Goal: Information Seeking & Learning: Learn about a topic

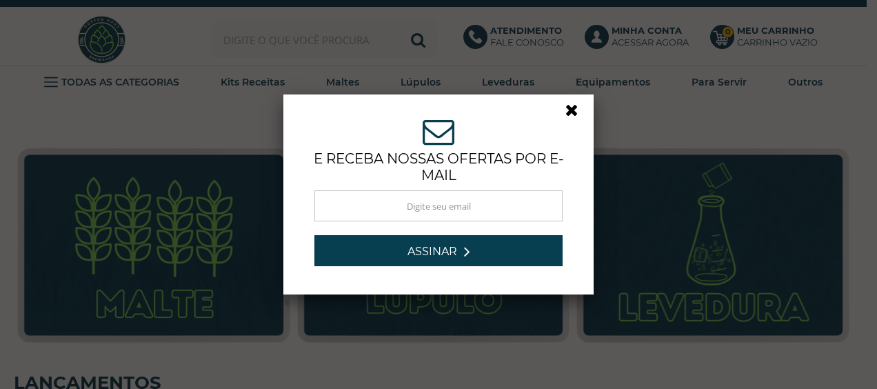
click at [572, 109] on link at bounding box center [577, 113] width 25 height 25
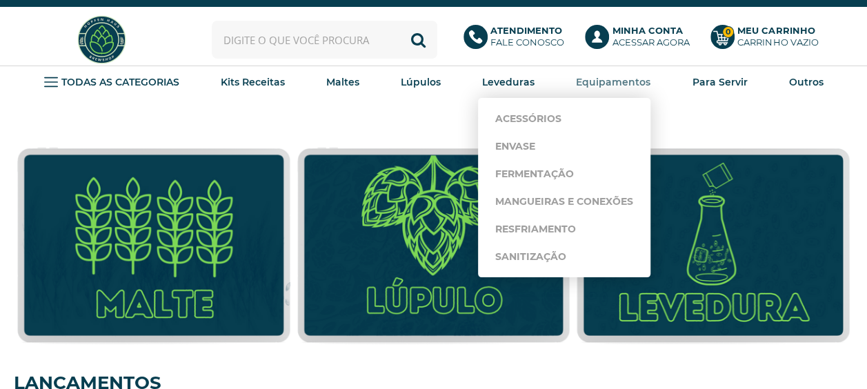
click at [585, 80] on strong "Equipamentos" at bounding box center [613, 82] width 74 height 12
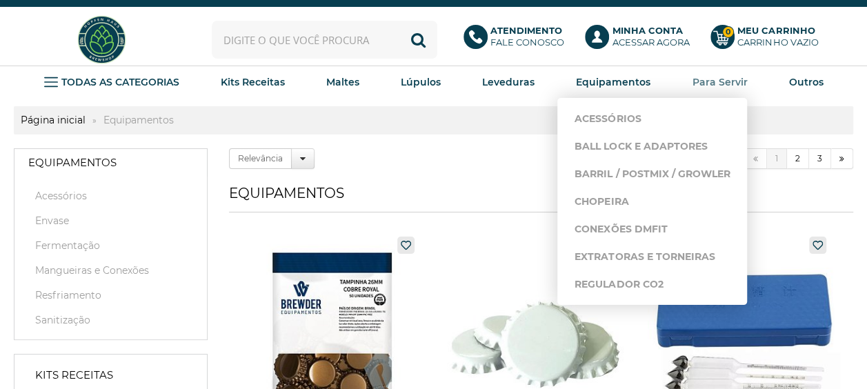
click at [725, 81] on strong "Para Servir" at bounding box center [718, 82] width 55 height 12
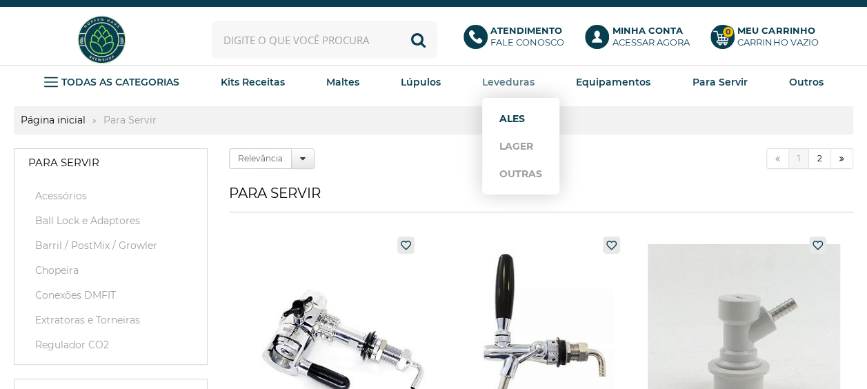
click at [513, 118] on link "Ales" at bounding box center [520, 119] width 43 height 28
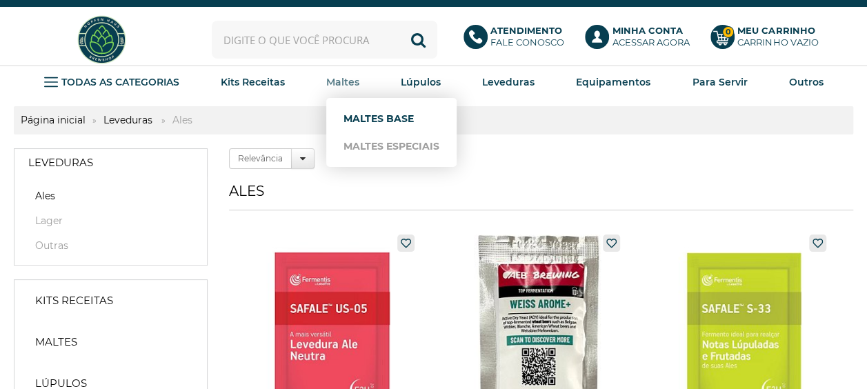
click at [363, 110] on link "Maltes Base" at bounding box center [391, 119] width 96 height 28
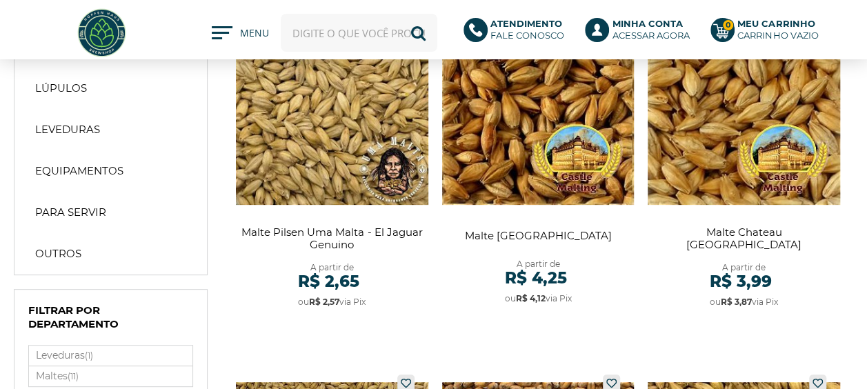
scroll to position [138, 0]
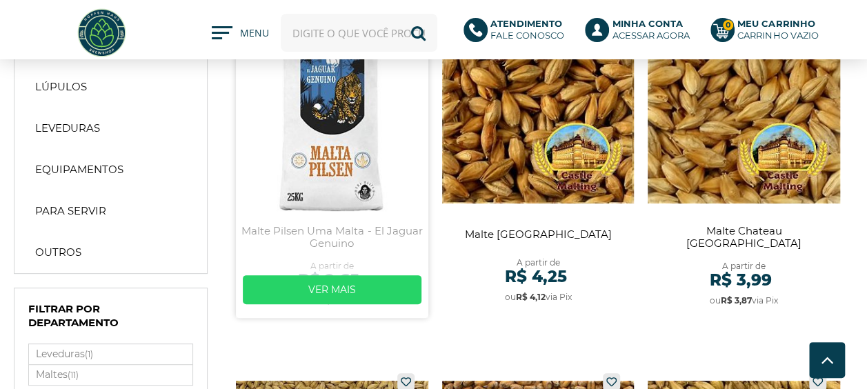
click at [370, 165] on link at bounding box center [332, 157] width 192 height 321
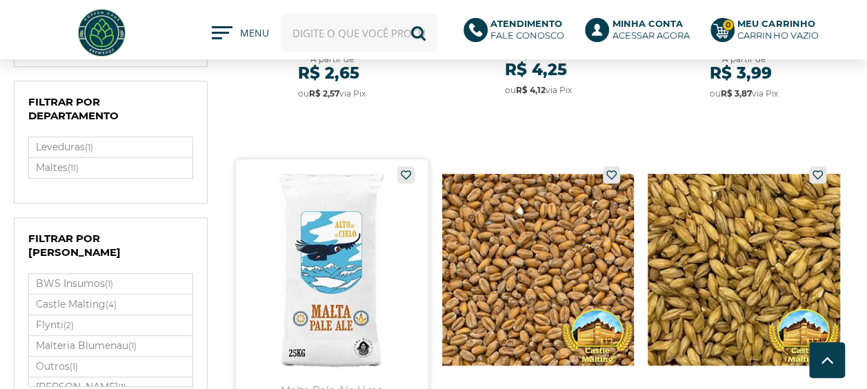
scroll to position [414, 0]
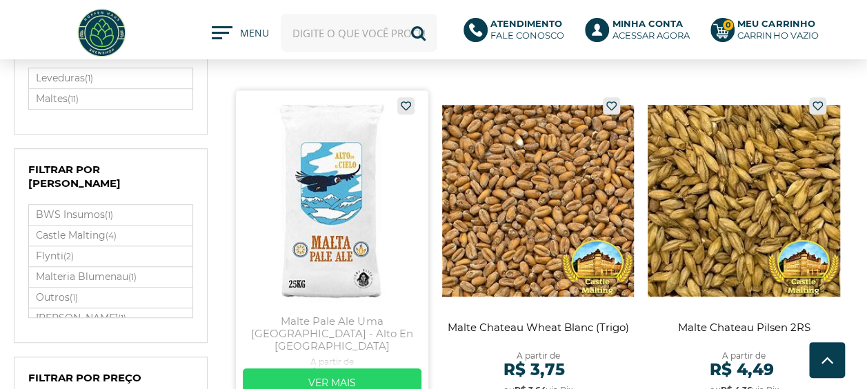
click at [321, 233] on link at bounding box center [332, 250] width 192 height 321
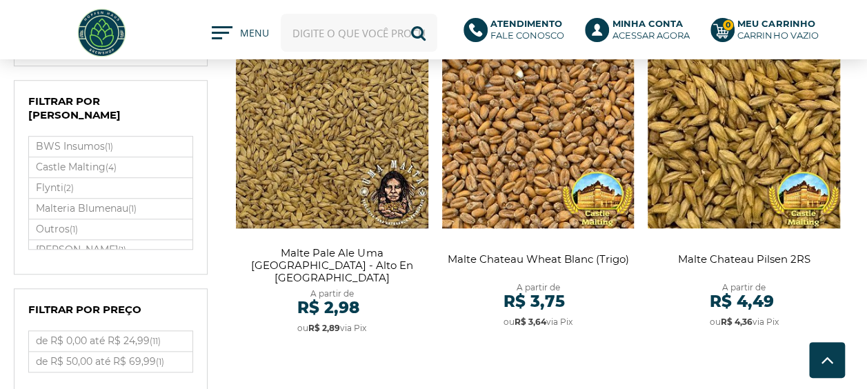
scroll to position [483, 0]
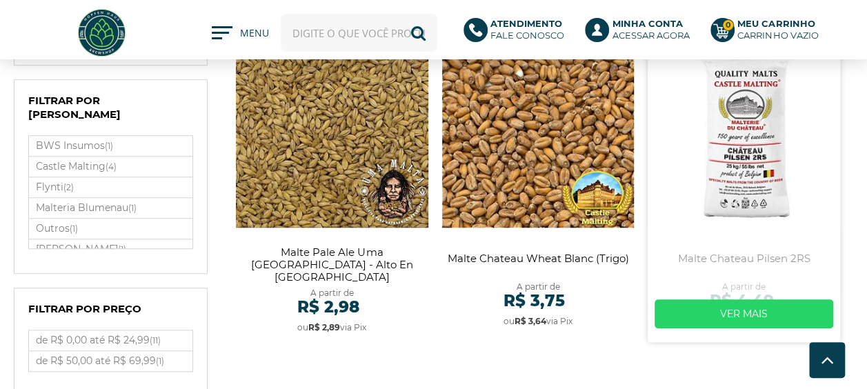
click at [736, 152] on link at bounding box center [743, 181] width 192 height 321
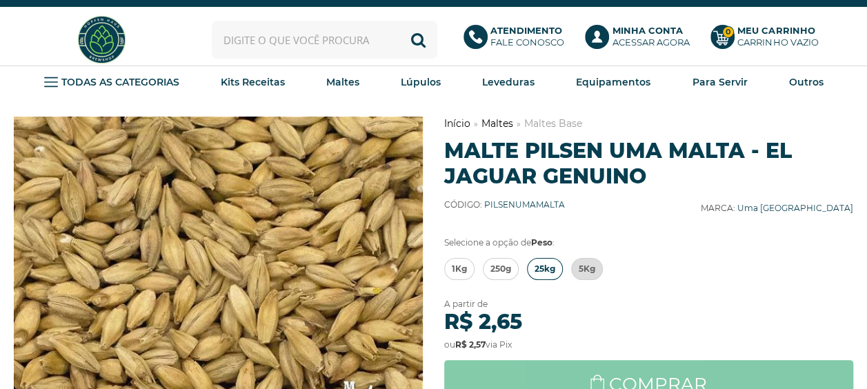
click at [556, 266] on link "25kg" at bounding box center [545, 269] width 36 height 22
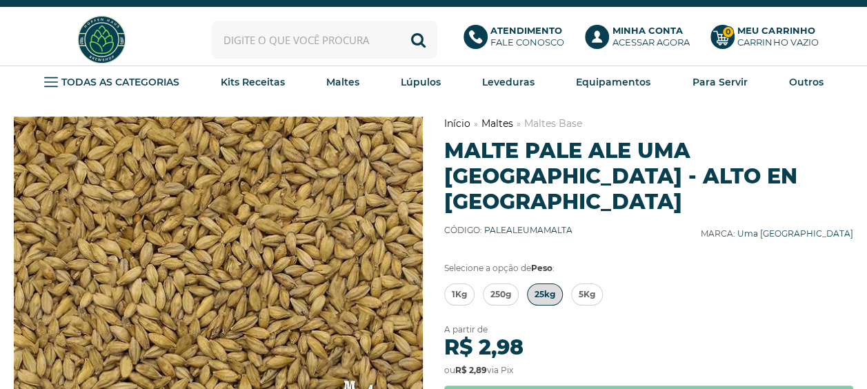
click at [551, 284] on span "25kg" at bounding box center [544, 294] width 21 height 21
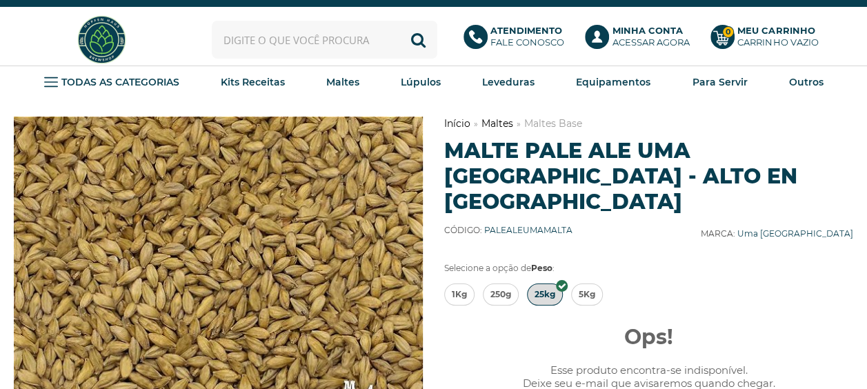
click at [551, 284] on span "25kg" at bounding box center [544, 294] width 21 height 21
click at [453, 284] on span "1Kg" at bounding box center [459, 294] width 15 height 21
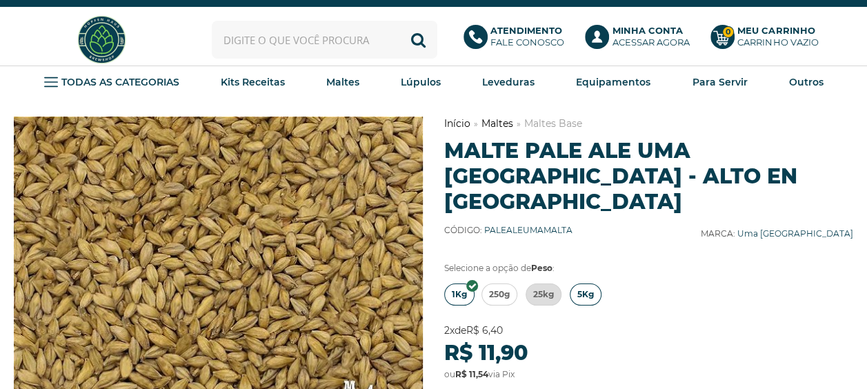
click at [580, 284] on span "5Kg" at bounding box center [585, 294] width 17 height 21
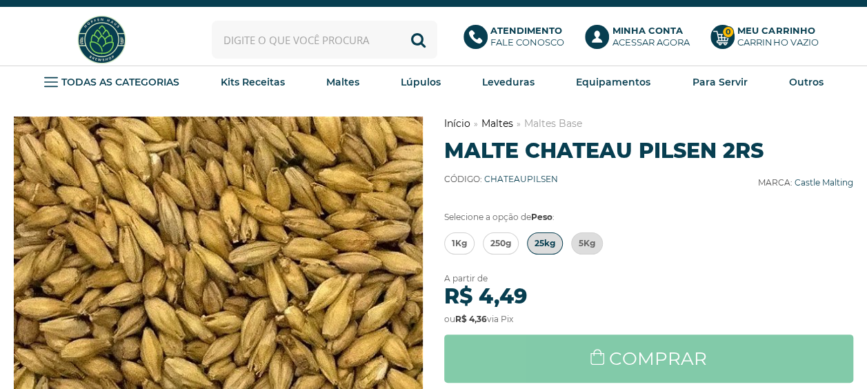
click at [547, 240] on span "25kg" at bounding box center [544, 243] width 21 height 21
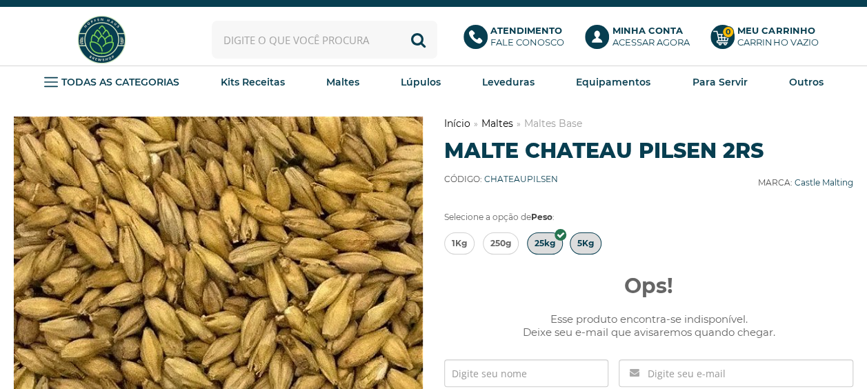
click at [581, 236] on span "5Kg" at bounding box center [585, 243] width 17 height 21
click at [581, 236] on span "5Kg" at bounding box center [586, 243] width 17 height 21
click at [462, 240] on span "1Kg" at bounding box center [459, 243] width 15 height 21
